Goal: Navigation & Orientation: Go to known website

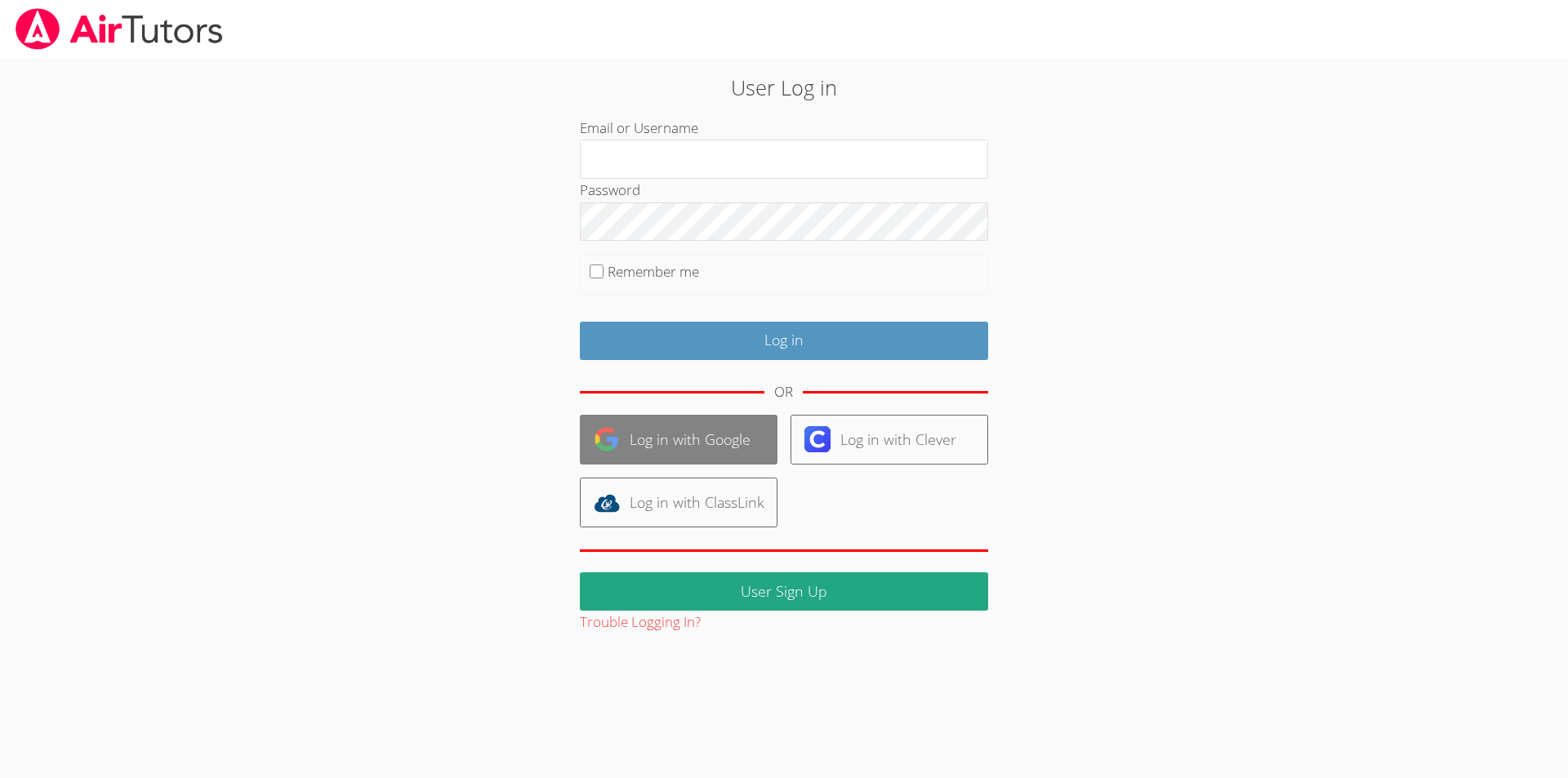
click at [657, 438] on link "Log in with Google" at bounding box center [679, 440] width 197 height 50
